Goal: Task Accomplishment & Management: Use online tool/utility

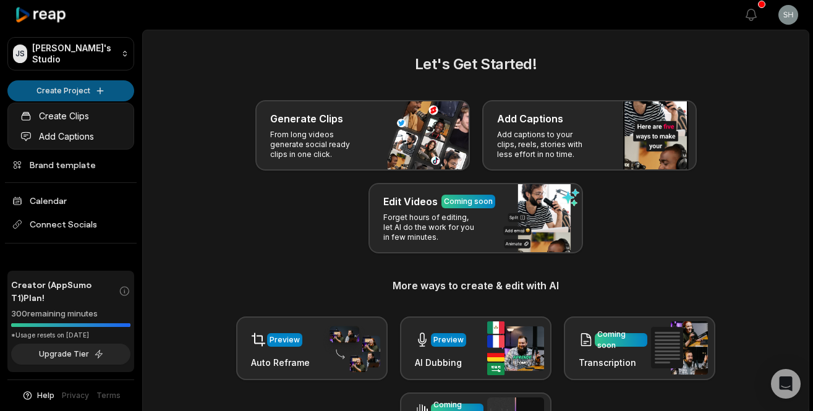
click at [104, 89] on html "JS Julien's Studio Create Project Home Projects Brand template Calendar Connect…" at bounding box center [406, 205] width 813 height 411
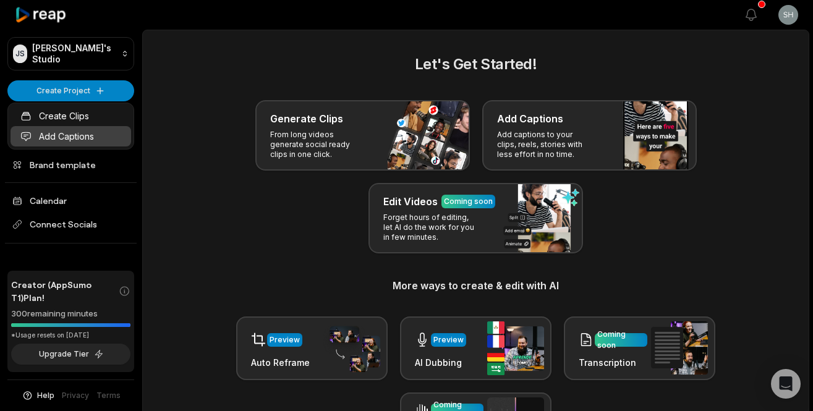
click at [64, 135] on link "Add Captions" at bounding box center [71, 136] width 121 height 20
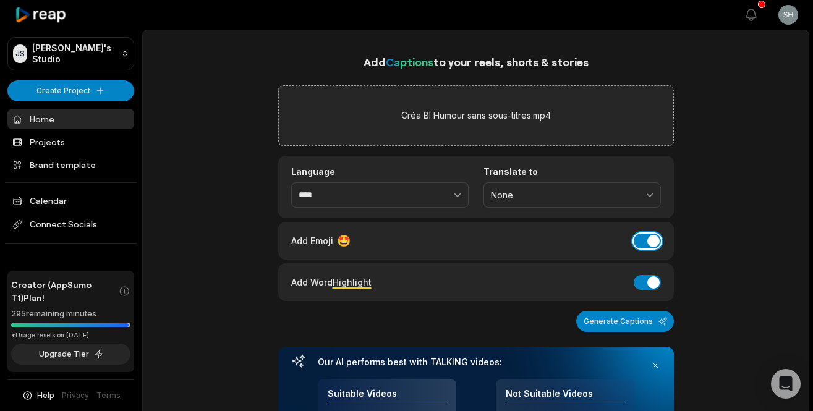
click at [647, 243] on button "Add Emoji" at bounding box center [647, 241] width 27 height 15
click at [642, 279] on button "Add Word Highlight" at bounding box center [647, 282] width 27 height 15
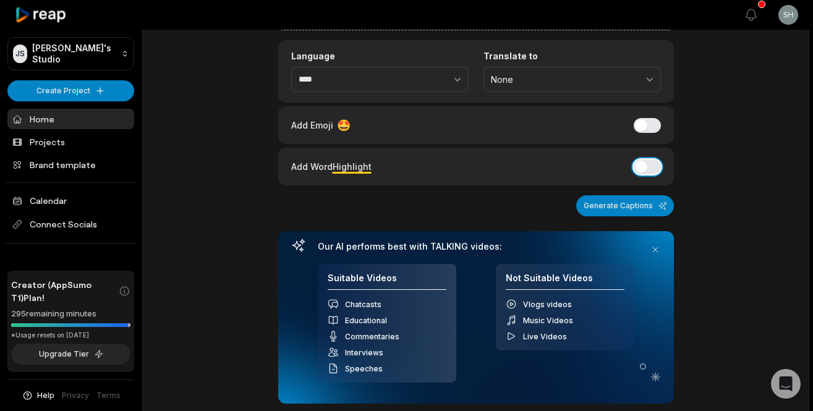
scroll to position [208, 0]
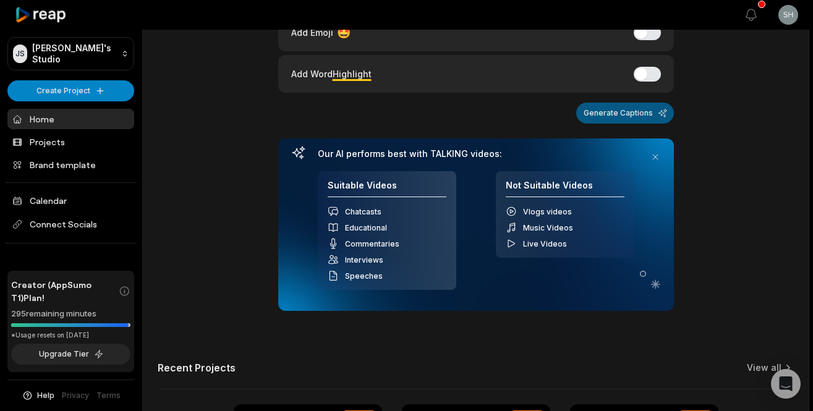
click at [608, 118] on button "Generate Captions" at bounding box center [625, 113] width 98 height 21
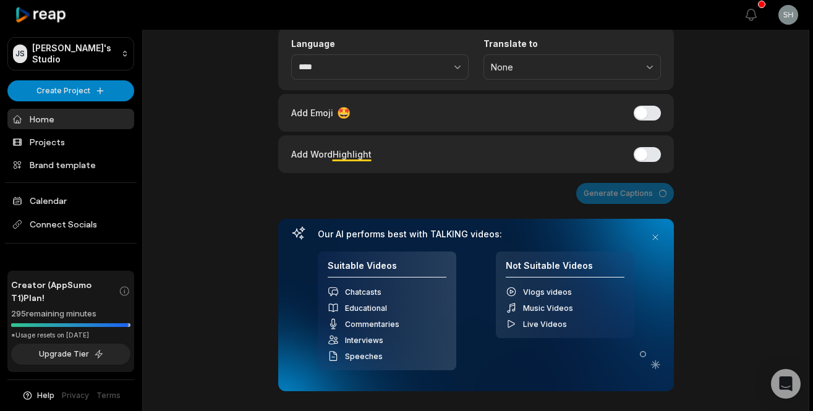
scroll to position [0, 0]
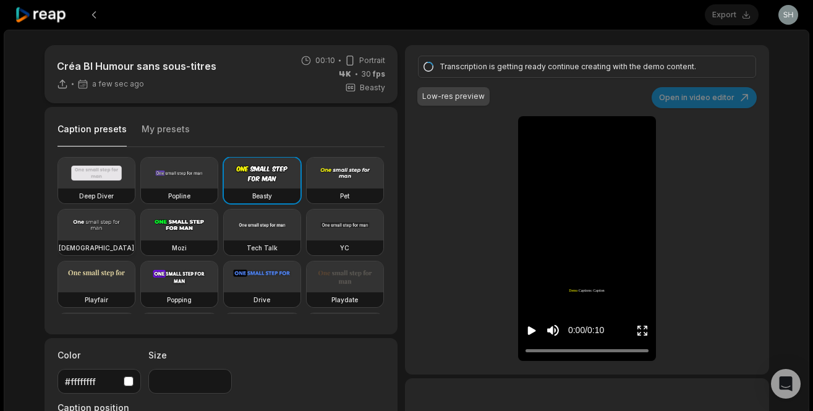
click at [96, 233] on video at bounding box center [96, 225] width 77 height 31
type input "**"
click at [120, 380] on div "#ffffffff" at bounding box center [99, 381] width 69 height 13
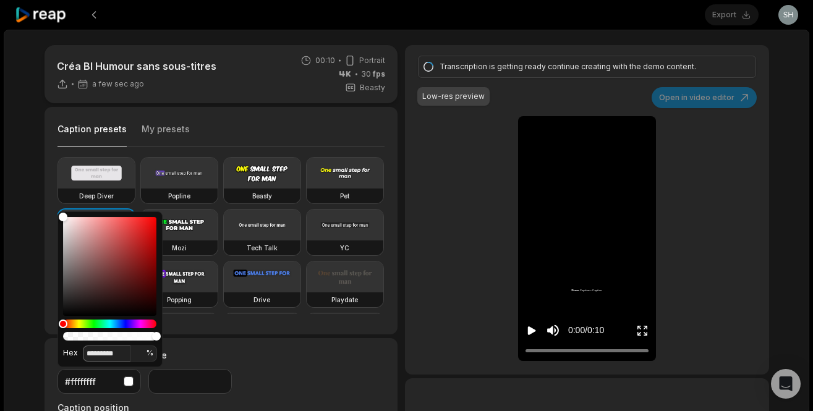
drag, startPoint x: 114, startPoint y: 352, endPoint x: 90, endPoint y: 352, distance: 24.1
click at [90, 352] on input "*********" at bounding box center [107, 354] width 48 height 16
type input "**"
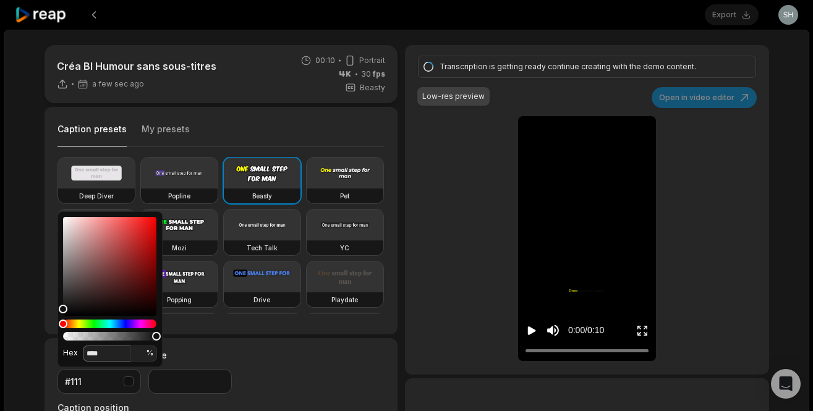
type input "*****"
type input "*"
type input "*******"
type input "***"
type input "*********"
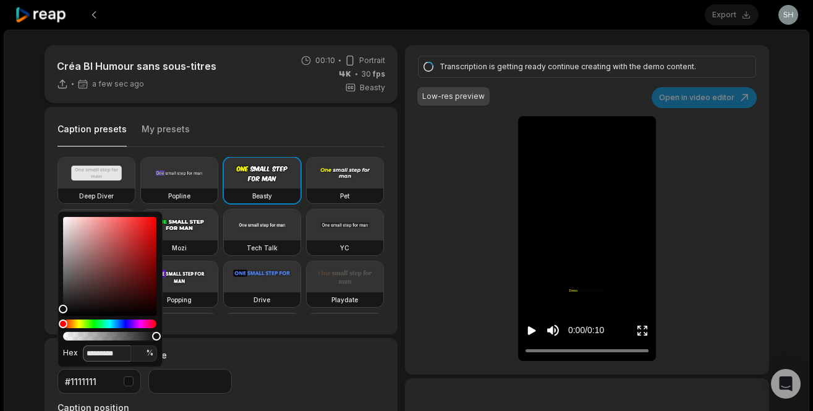
type input "*"
type input "*********"
click at [407, 141] on div "Transcription is getting ready continue creating with the demo content. Low-res…" at bounding box center [586, 209] width 363 height 329
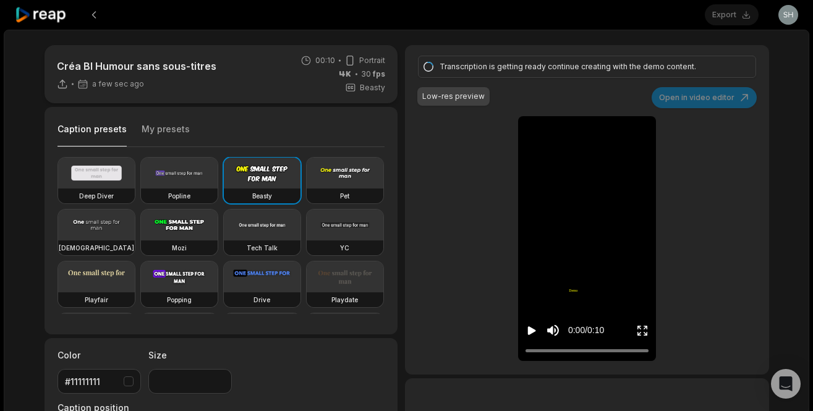
click at [530, 329] on icon "Play video" at bounding box center [532, 330] width 8 height 9
click at [176, 189] on div "Popline" at bounding box center [179, 196] width 77 height 15
type input "**"
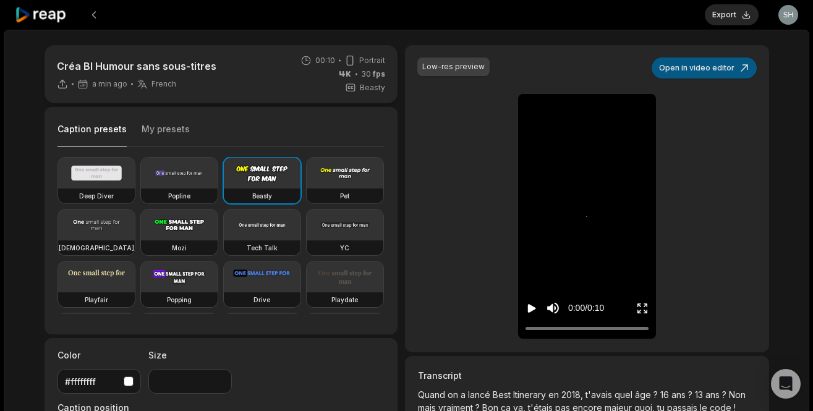
click at [700, 69] on button "Open in video editor" at bounding box center [704, 67] width 105 height 21
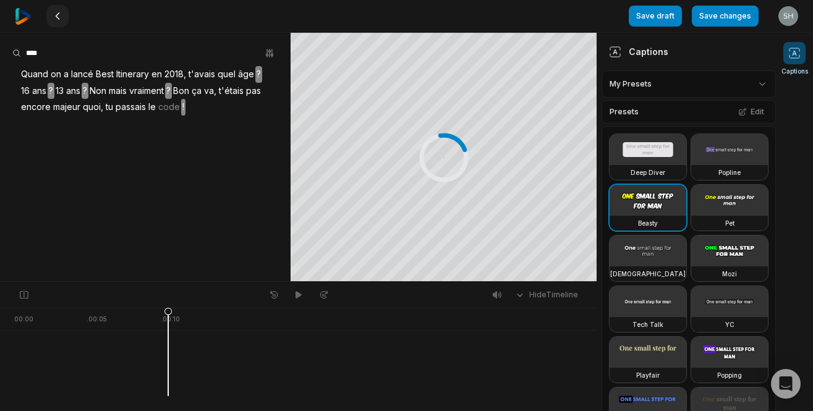
click at [61, 22] on button at bounding box center [57, 16] width 22 height 22
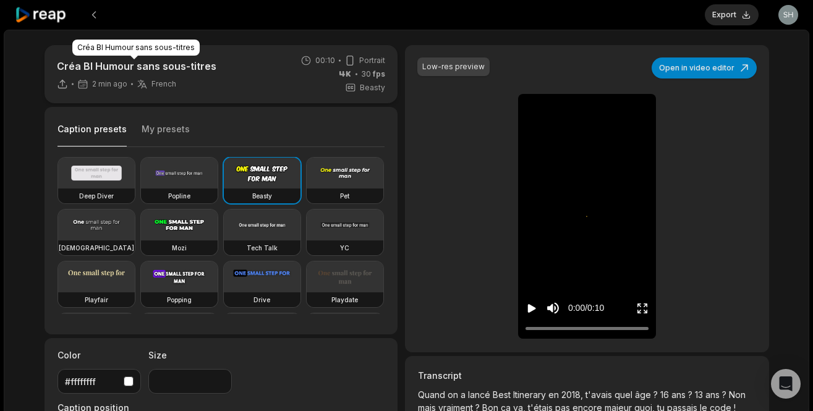
click at [72, 63] on p "Créa BI Humour sans sous-titres" at bounding box center [136, 66] width 159 height 15
click at [72, 64] on p "Créa BI Humour sans sous-titres" at bounding box center [136, 66] width 159 height 15
click at [100, 17] on button at bounding box center [94, 15] width 22 height 22
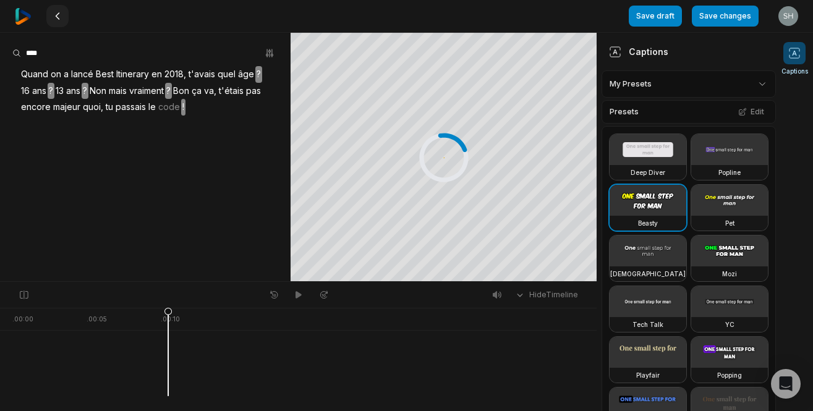
click at [61, 17] on icon at bounding box center [58, 16] width 10 height 10
click at [51, 18] on button at bounding box center [57, 16] width 22 height 22
click at [53, 17] on icon at bounding box center [58, 16] width 10 height 10
click at [54, 17] on icon at bounding box center [58, 16] width 10 height 10
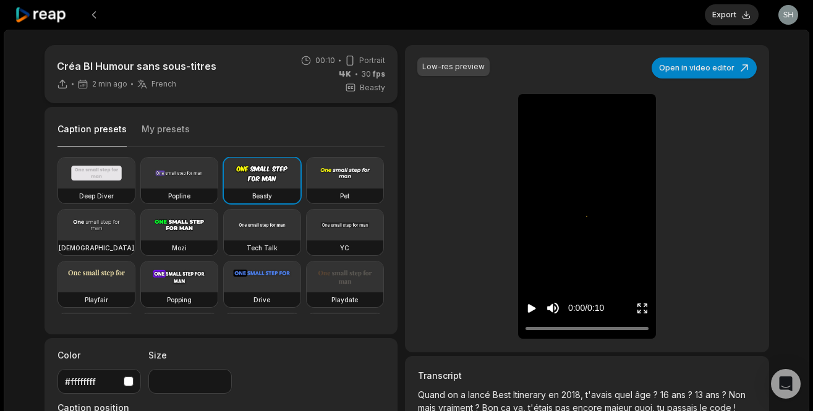
click at [45, 19] on icon at bounding box center [41, 15] width 53 height 17
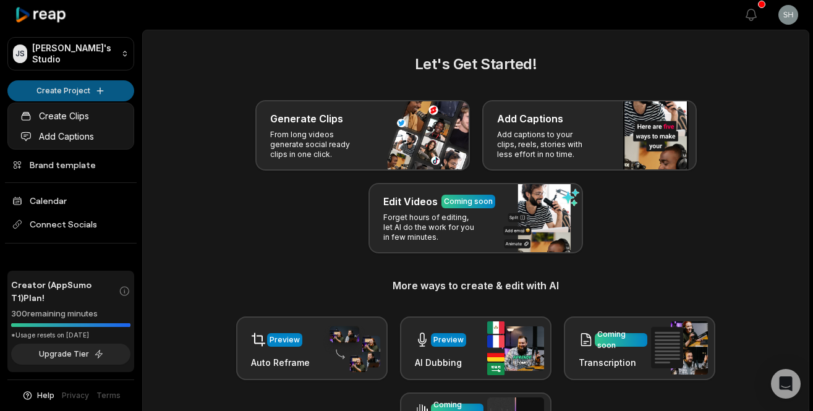
click at [58, 95] on html "JS Julien's Studio Create Project Home Projects Brand template Calendar Connect…" at bounding box center [406, 205] width 813 height 411
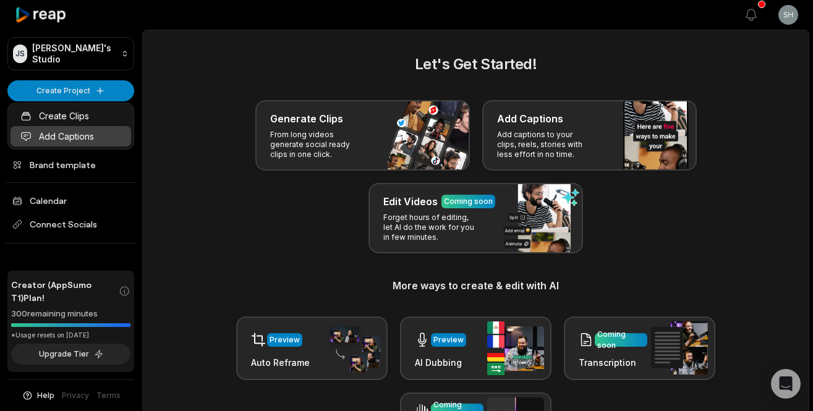
click at [53, 134] on link "Add Captions" at bounding box center [71, 136] width 121 height 20
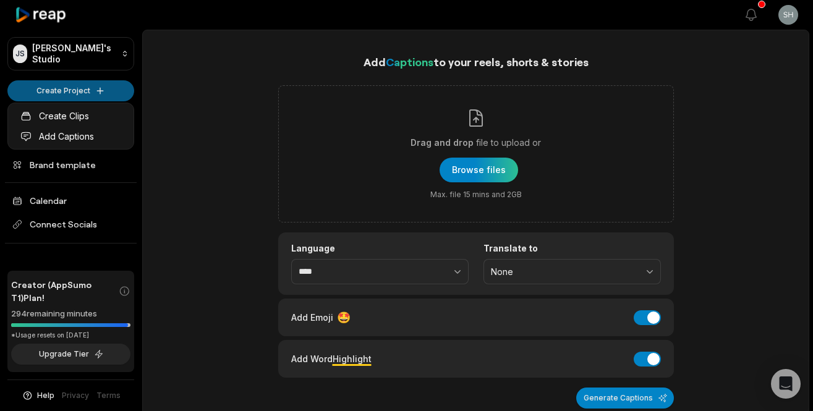
click at [107, 88] on html "JS Julien's Studio Create Project Home Projects Brand template Calendar Connect…" at bounding box center [406, 205] width 813 height 411
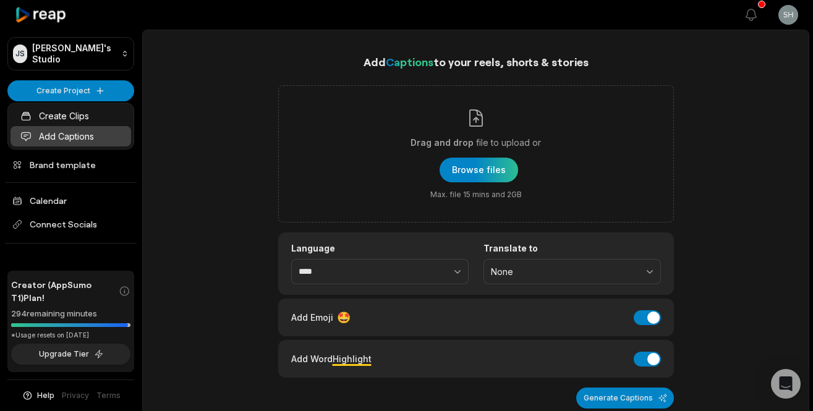
click at [70, 138] on link "Add Captions" at bounding box center [71, 136] width 121 height 20
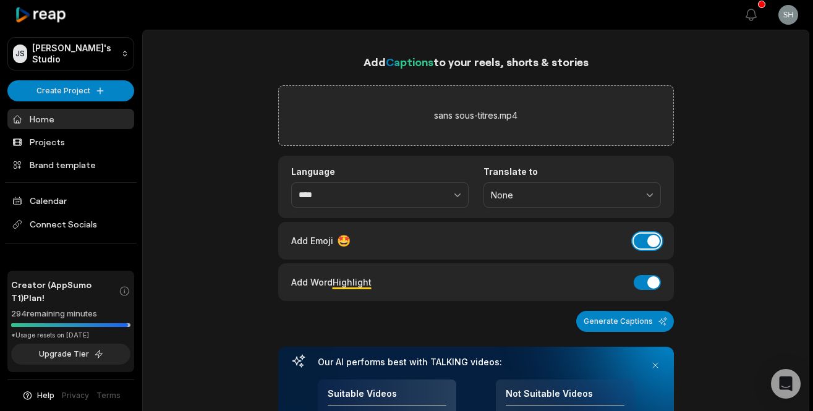
click at [650, 237] on button "Add Emoji" at bounding box center [647, 241] width 27 height 15
click at [636, 282] on button "Add Word Highlight" at bounding box center [647, 282] width 27 height 15
click at [618, 316] on button "Generate Captions" at bounding box center [625, 321] width 98 height 21
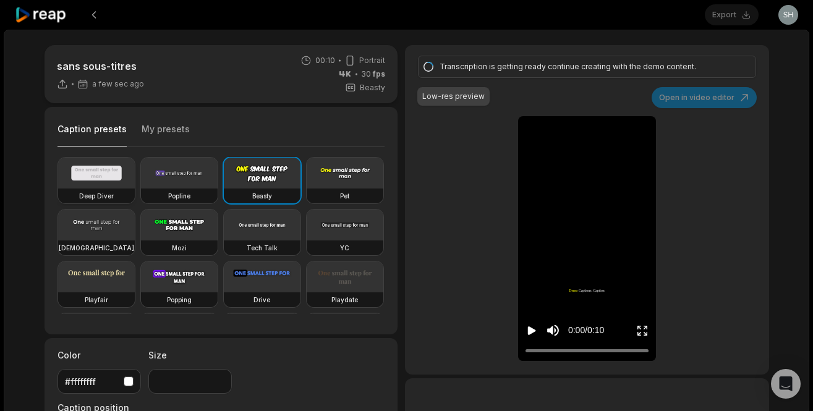
click at [97, 176] on video at bounding box center [96, 173] width 77 height 31
type input "**"
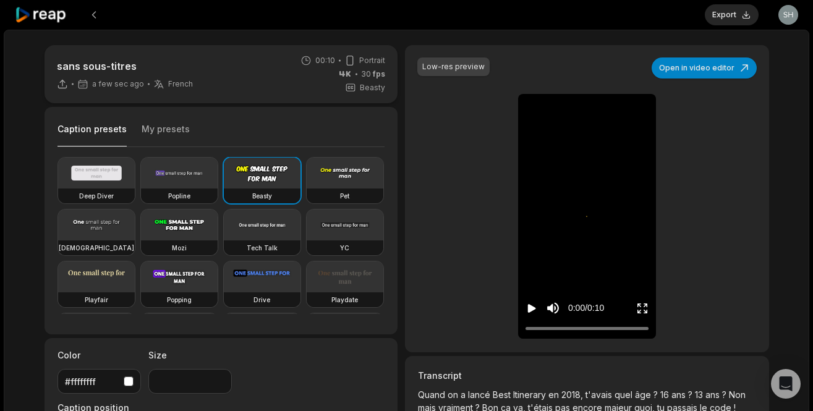
click at [533, 310] on icon "Play video" at bounding box center [531, 308] width 12 height 12
click at [54, 13] on icon at bounding box center [41, 15] width 53 height 17
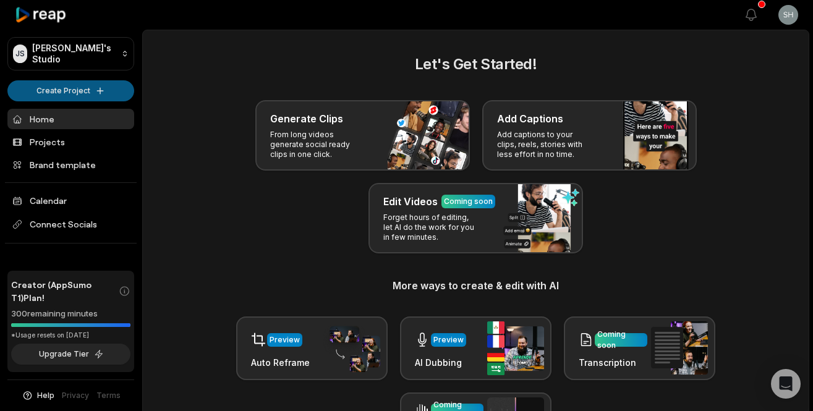
click at [59, 85] on html "JS Julien's Studio Create Project Home Projects Brand template Calendar Connect…" at bounding box center [406, 205] width 813 height 411
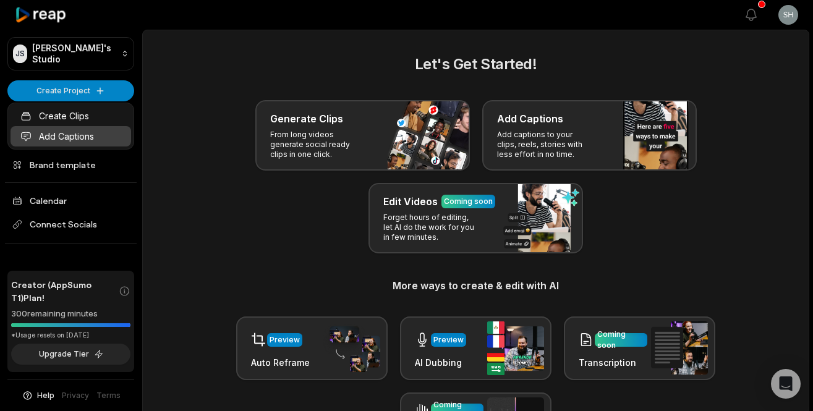
click at [95, 131] on link "Add Captions" at bounding box center [71, 136] width 121 height 20
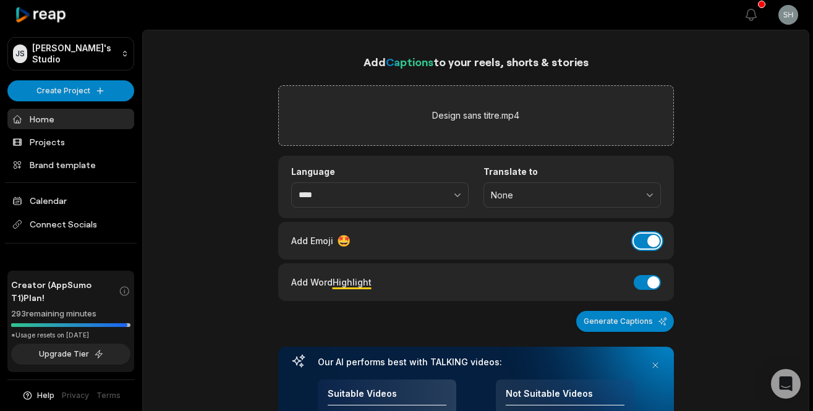
click at [642, 239] on button "Add Emoji" at bounding box center [647, 241] width 27 height 15
click at [648, 265] on div "Add Word Highlight Add Word Highlight" at bounding box center [476, 282] width 396 height 38
click at [645, 284] on button "Add Word Highlight" at bounding box center [647, 282] width 27 height 15
click at [626, 315] on button "Generate Captions" at bounding box center [625, 321] width 98 height 21
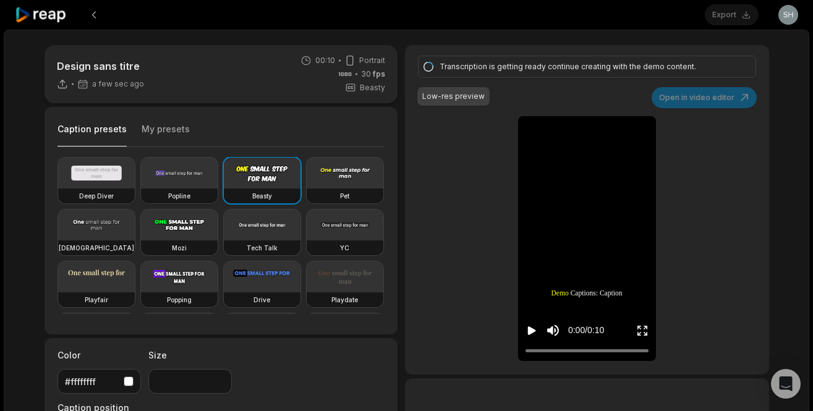
click at [163, 177] on video at bounding box center [179, 173] width 77 height 31
type input "**"
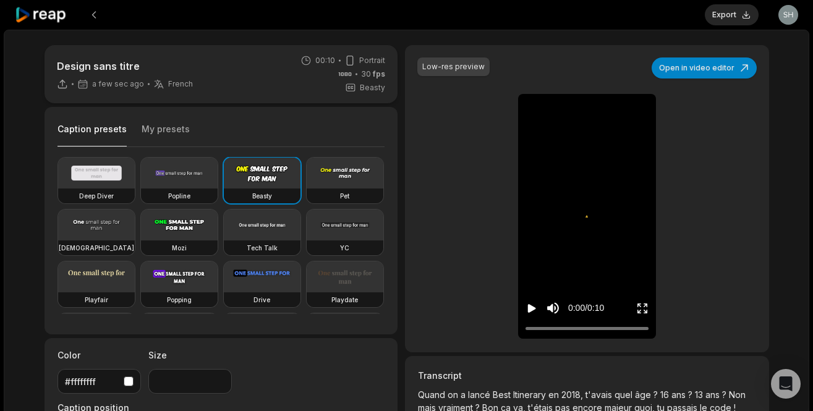
click at [530, 308] on icon "Play video" at bounding box center [532, 308] width 8 height 9
click at [585, 268] on div "⚠️" at bounding box center [587, 216] width 138 height 245
click at [101, 9] on button at bounding box center [94, 15] width 22 height 22
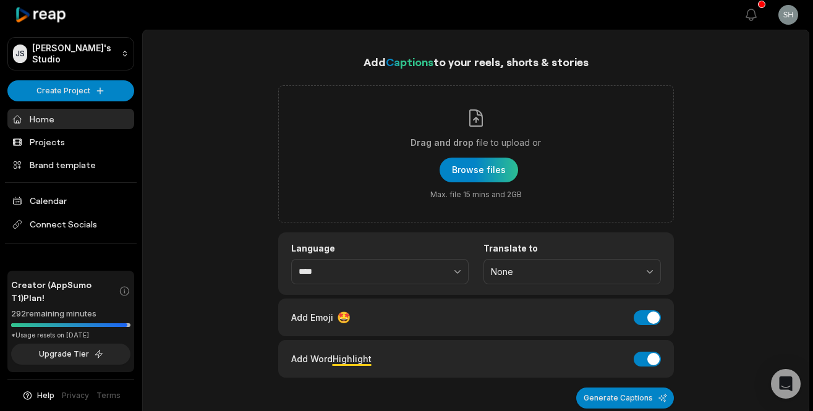
click at [35, 18] on icon at bounding box center [41, 15] width 53 height 17
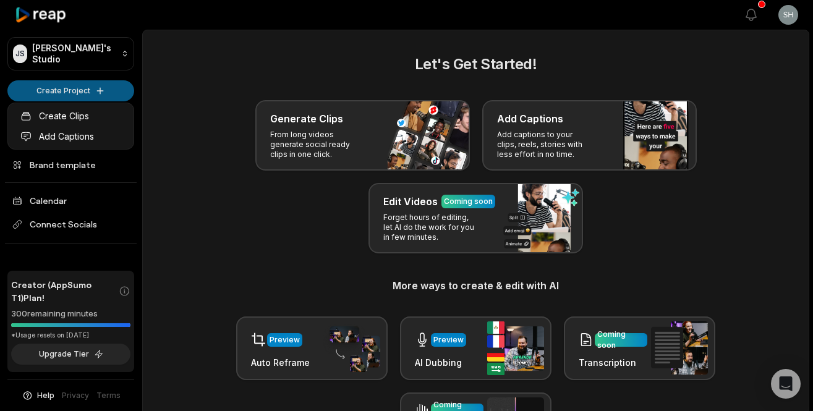
click at [97, 90] on html "JS Julien's Studio Create Project Home Projects Brand template Calendar Connect…" at bounding box center [406, 205] width 813 height 411
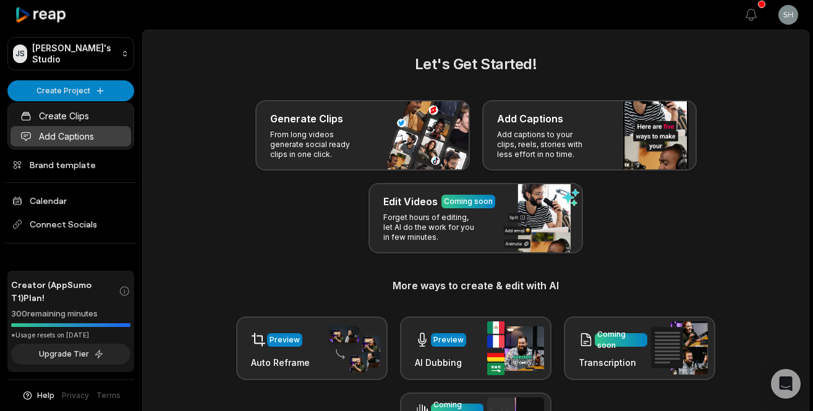
click at [78, 134] on link "Add Captions" at bounding box center [71, 136] width 121 height 20
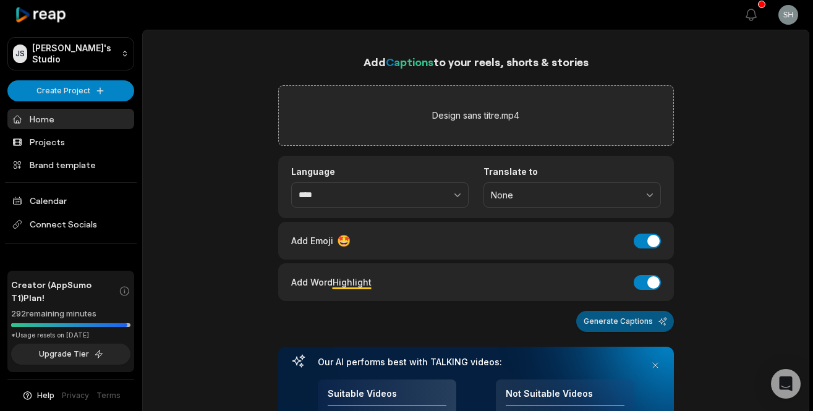
click at [626, 323] on button "Generate Captions" at bounding box center [625, 321] width 98 height 21
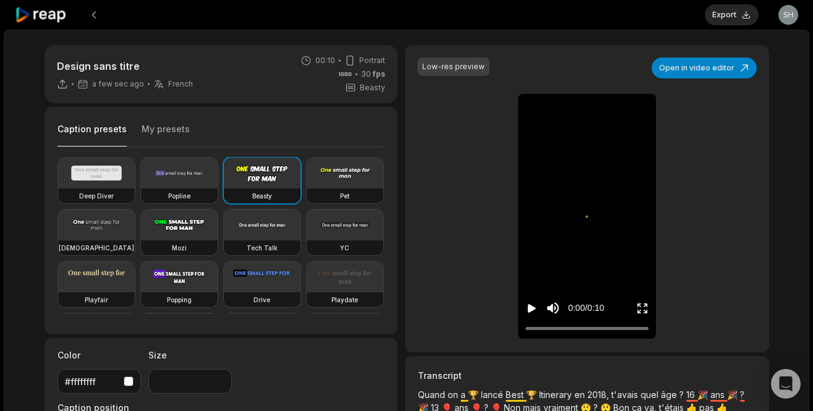
click at [535, 312] on icon "Play video" at bounding box center [531, 308] width 12 height 12
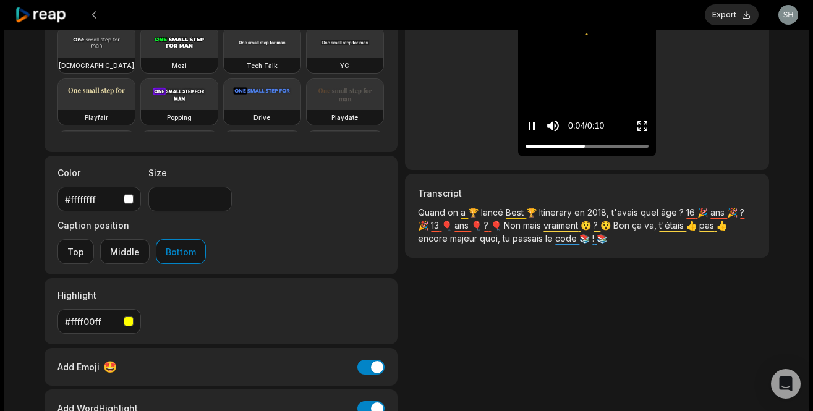
scroll to position [57, 0]
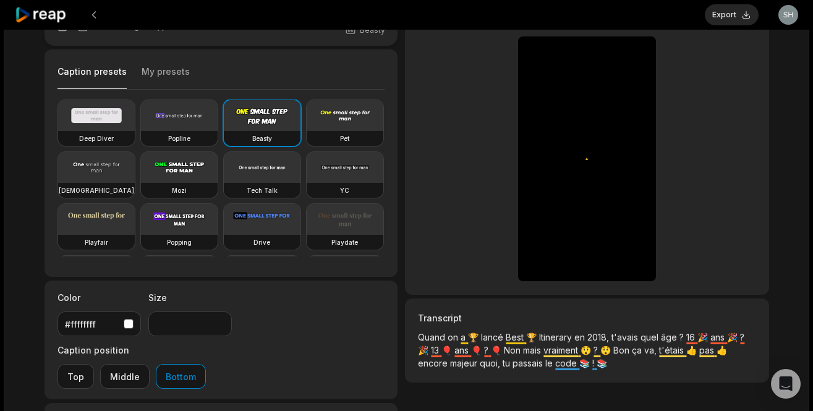
click at [48, 16] on icon at bounding box center [41, 15] width 53 height 17
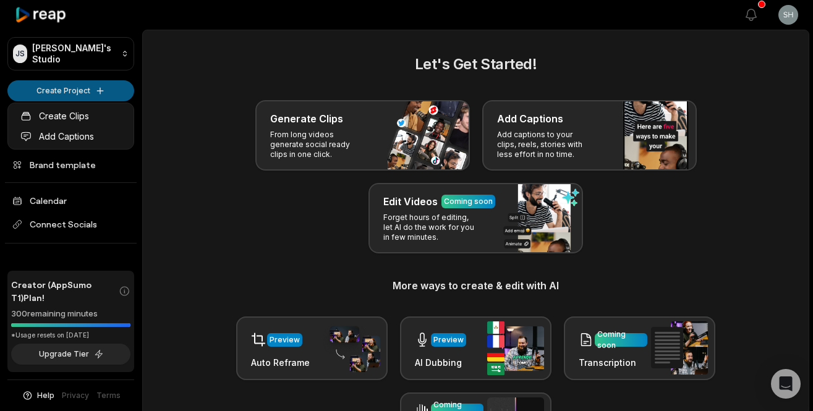
click at [72, 93] on html "JS Julien's Studio Create Project Home Projects Brand template Calendar Connect…" at bounding box center [406, 205] width 813 height 411
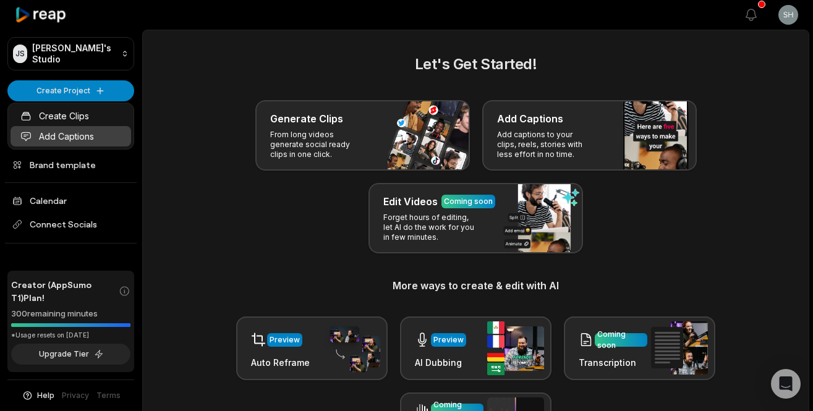
click at [75, 137] on link "Add Captions" at bounding box center [71, 136] width 121 height 20
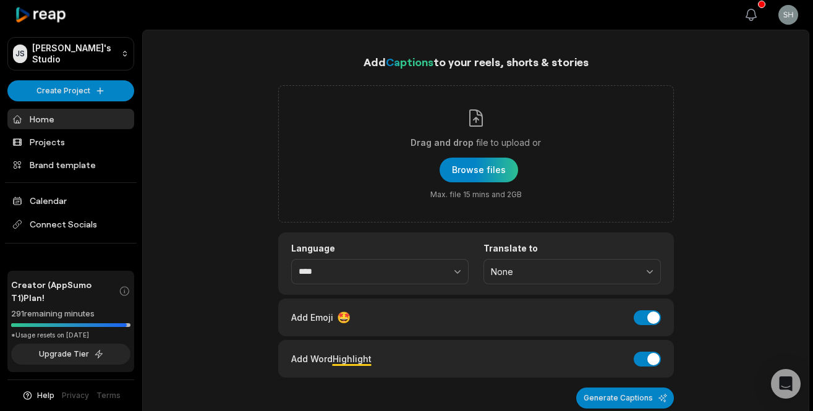
click at [751, 12] on icon "button" at bounding box center [751, 14] width 15 height 15
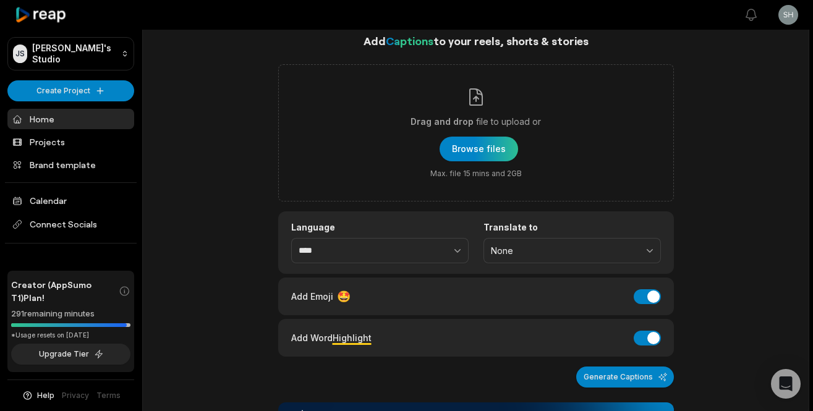
scroll to position [6, 0]
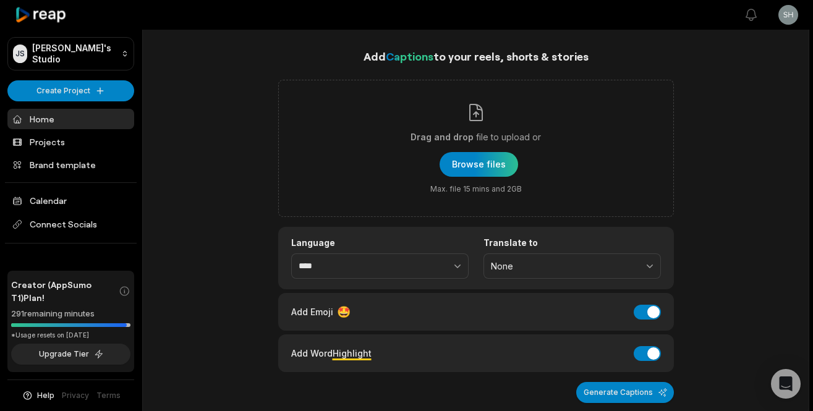
drag, startPoint x: 128, startPoint y: 326, endPoint x: 78, endPoint y: 326, distance: 50.1
click at [78, 326] on div at bounding box center [70, 325] width 119 height 4
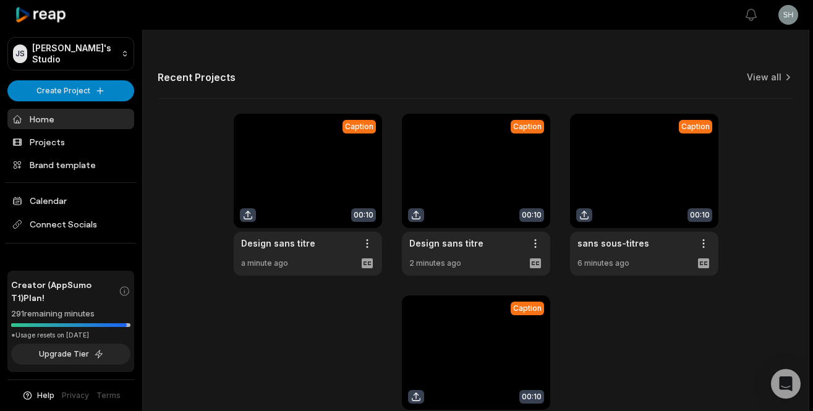
scroll to position [590, 0]
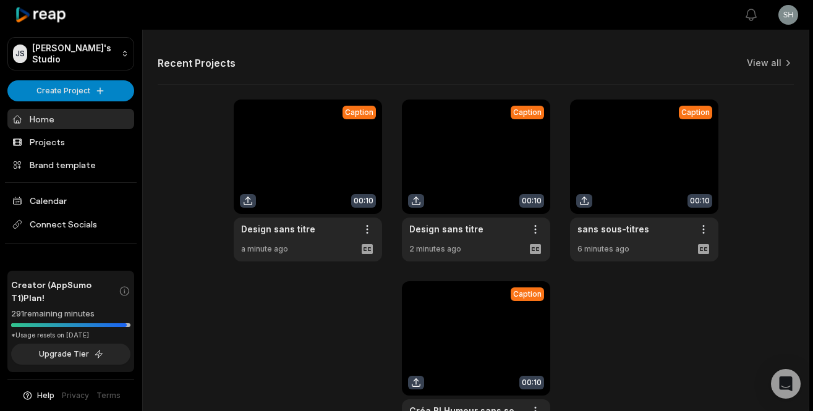
drag, startPoint x: 101, startPoint y: 315, endPoint x: 2, endPoint y: 281, distance: 103.8
click at [2, 281] on div "[PERSON_NAME] Studio Create Project Home Projects Brand template Calendar Conne…" at bounding box center [71, 205] width 142 height 411
copy div "Creator (AppSumo T1) Plan! 291 remaining minutes"
click at [328, 273] on span "Delete" at bounding box center [329, 272] width 27 height 13
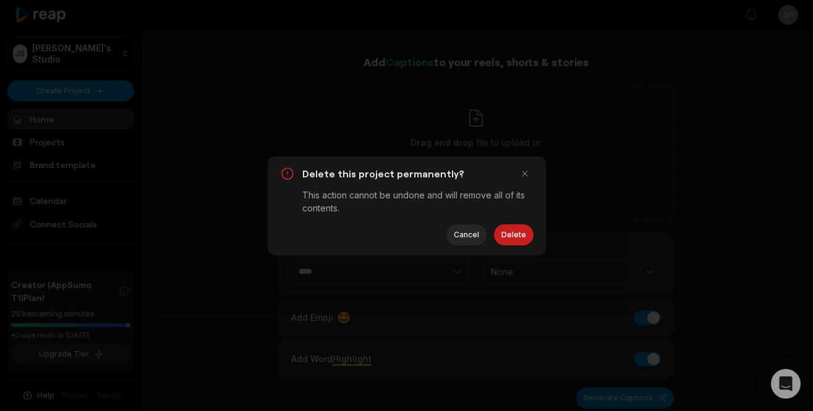
scroll to position [0, 0]
click at [527, 174] on button "button" at bounding box center [524, 173] width 17 height 17
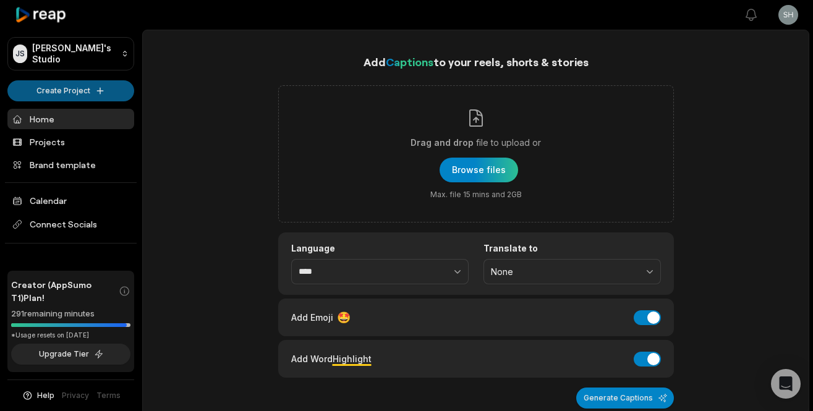
click at [74, 91] on html "[PERSON_NAME] Studio Create Project Home Projects Brand template Calendar Conne…" at bounding box center [406, 205] width 813 height 411
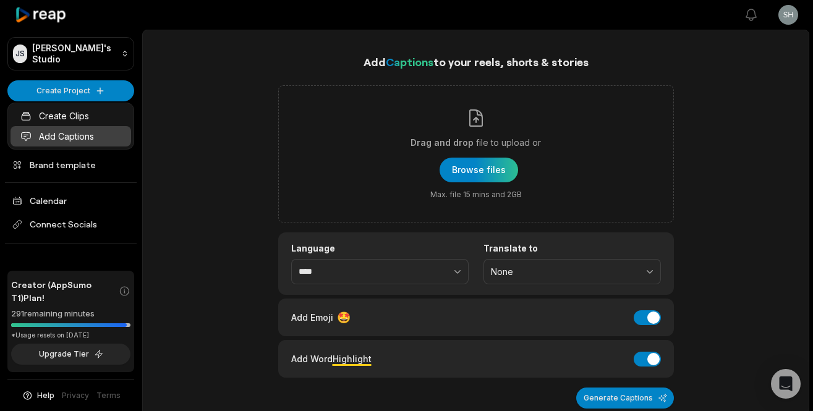
click at [79, 142] on link "Add Captions" at bounding box center [71, 136] width 121 height 20
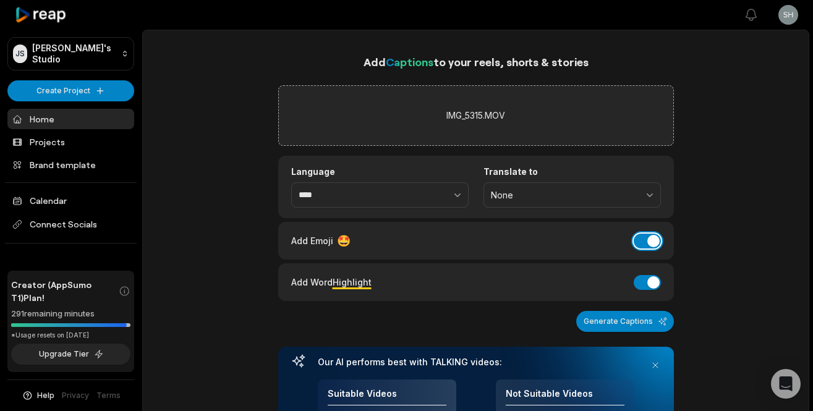
click at [648, 246] on button "Add Emoji" at bounding box center [647, 241] width 27 height 15
click at [647, 271] on div "Add Word Highlight Add Word Highlight" at bounding box center [476, 282] width 396 height 38
click at [647, 278] on button "Add Word Highlight" at bounding box center [647, 282] width 27 height 15
click at [623, 321] on button "Generate Captions" at bounding box center [625, 321] width 98 height 21
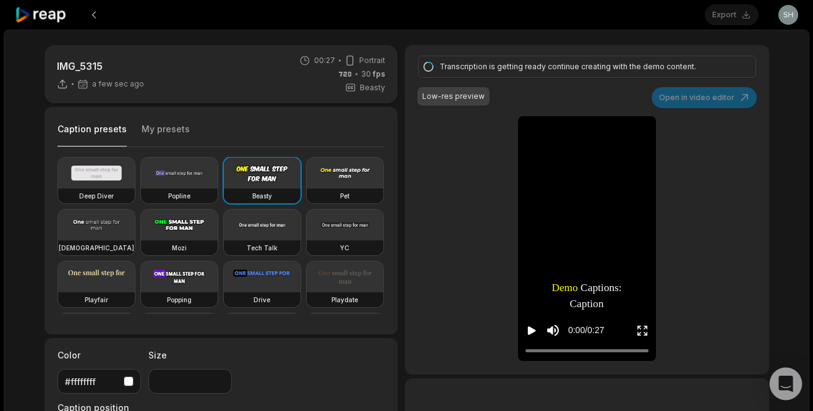
click at [783, 382] on icon "Open Intercom Messenger" at bounding box center [785, 384] width 14 height 16
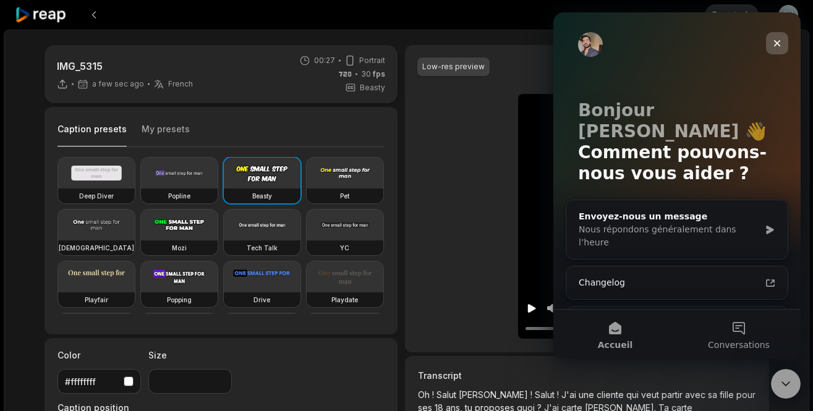
click at [775, 45] on icon "Fermer" at bounding box center [777, 43] width 7 height 7
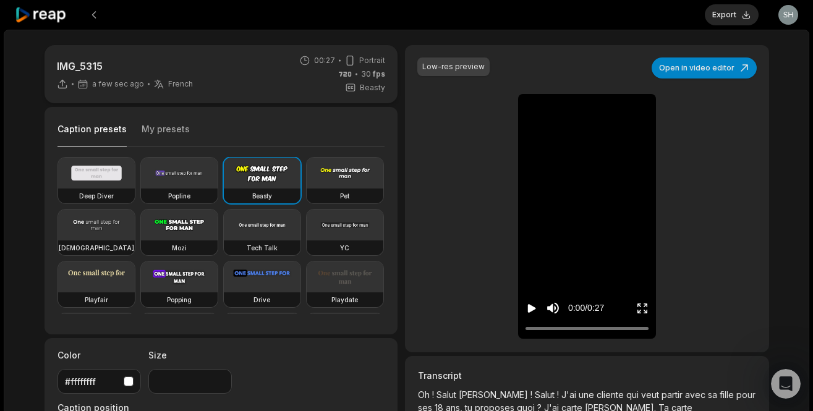
click at [530, 305] on icon "Play video" at bounding box center [531, 308] width 12 height 12
click at [530, 305] on icon "Pause video" at bounding box center [530, 308] width 2 height 9
